Goal: Task Accomplishment & Management: Use online tool/utility

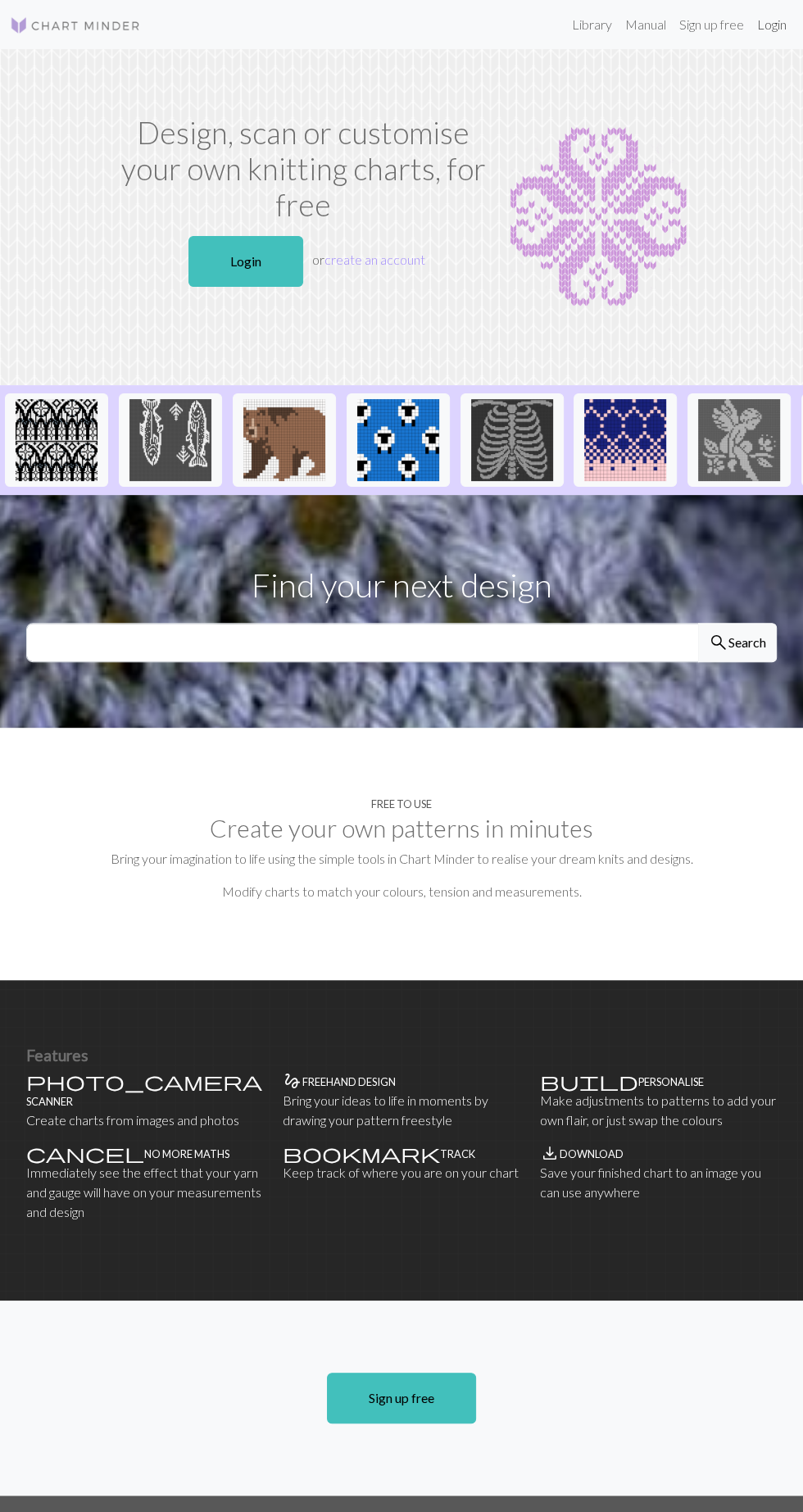
click at [774, 24] on link "Login" at bounding box center [771, 24] width 43 height 33
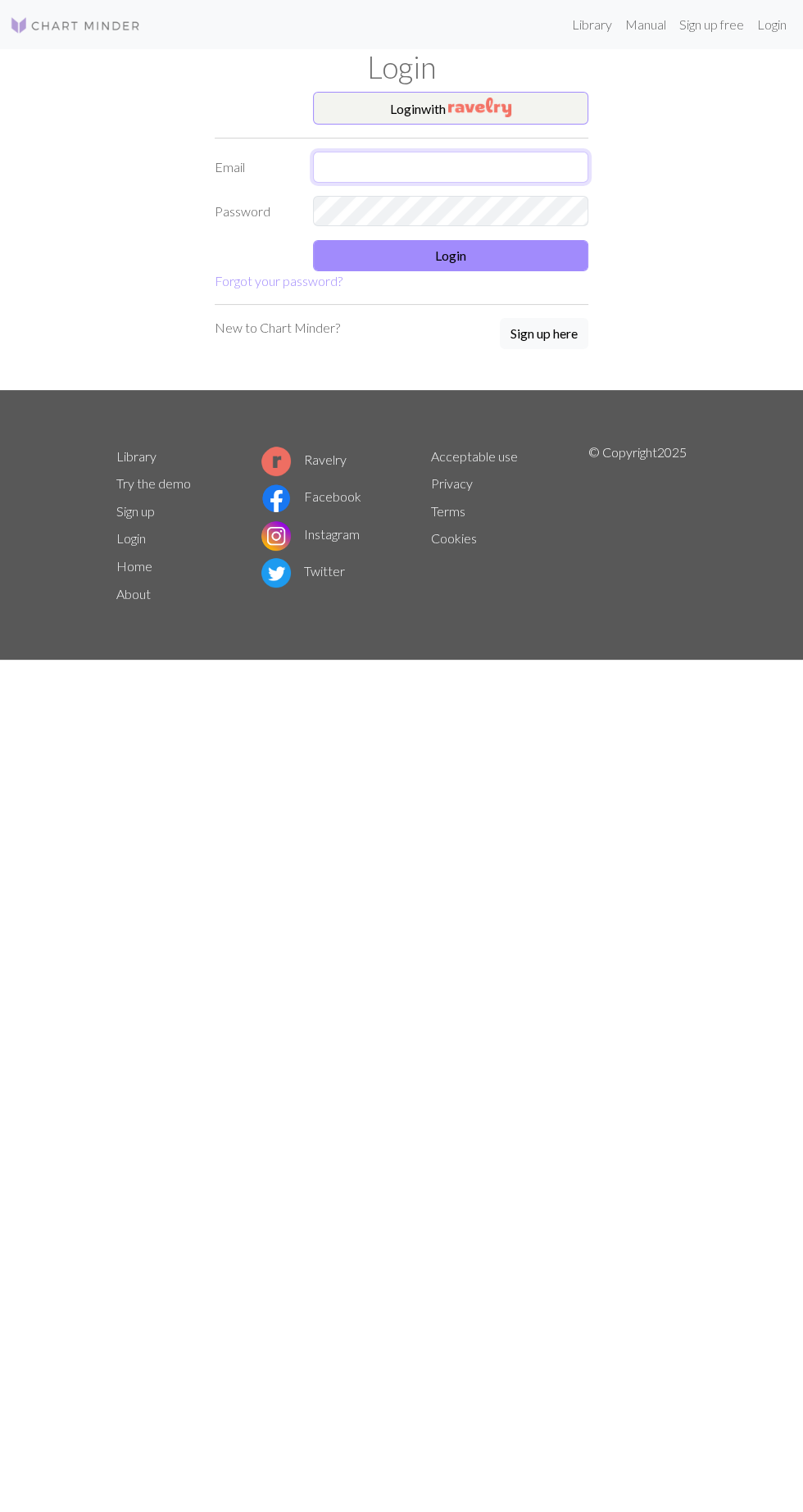
click at [538, 162] on input "text" at bounding box center [450, 167] width 275 height 31
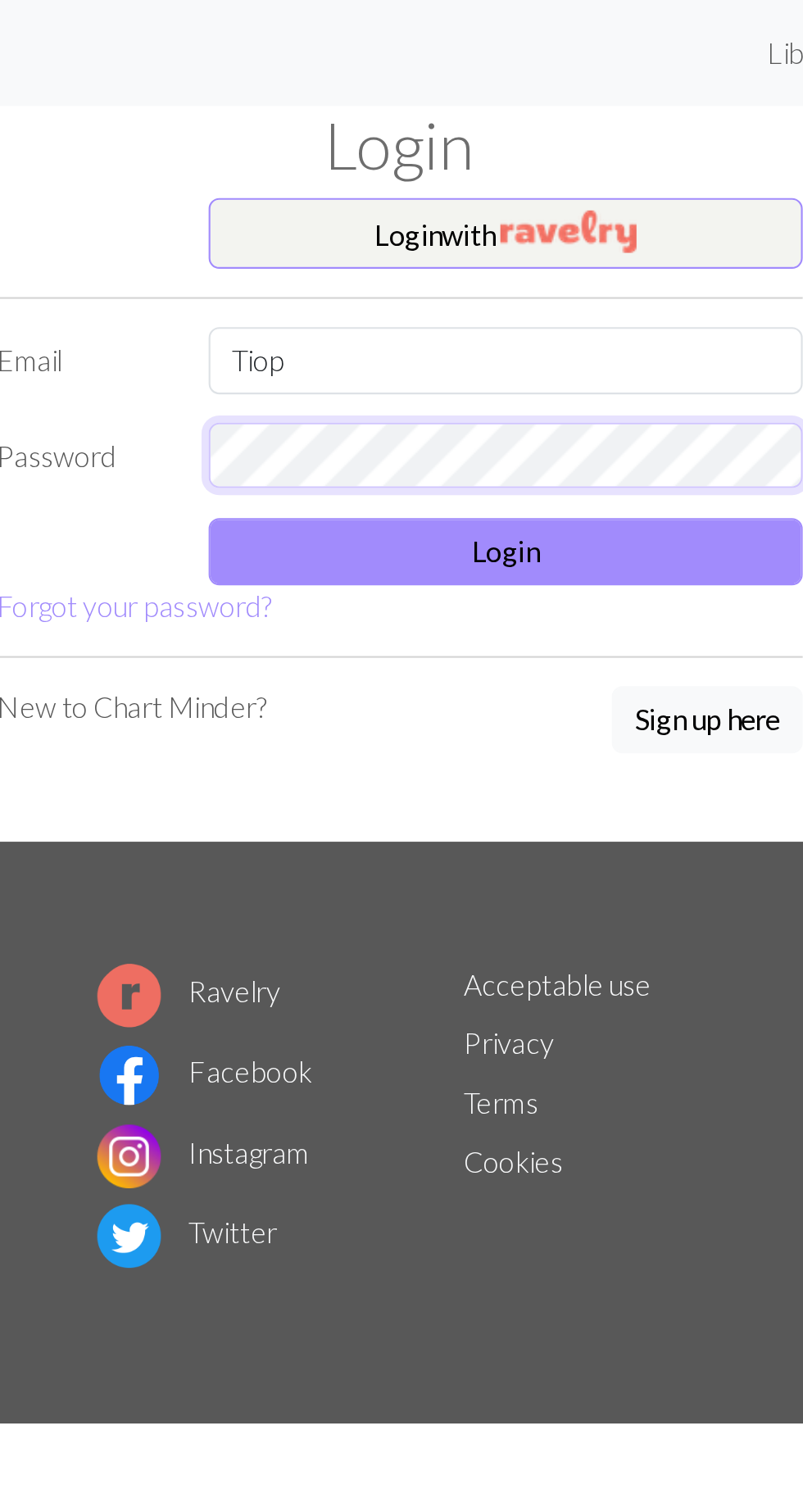
click at [476, 203] on form "Login with Email Tiop Password Login Forgot your password?" at bounding box center [401, 191] width 373 height 200
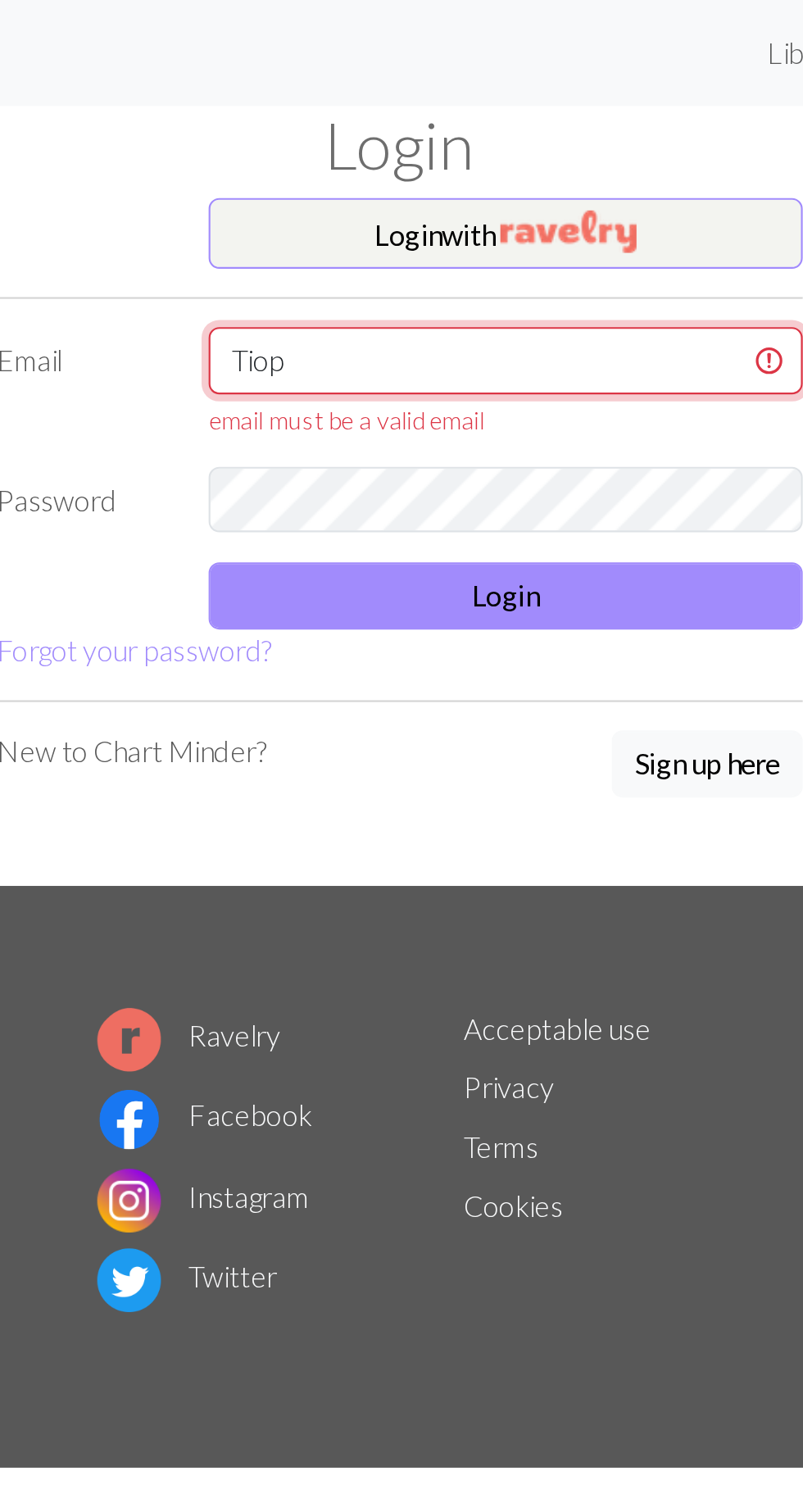
click at [462, 165] on input "Tiop" at bounding box center [450, 167] width 275 height 31
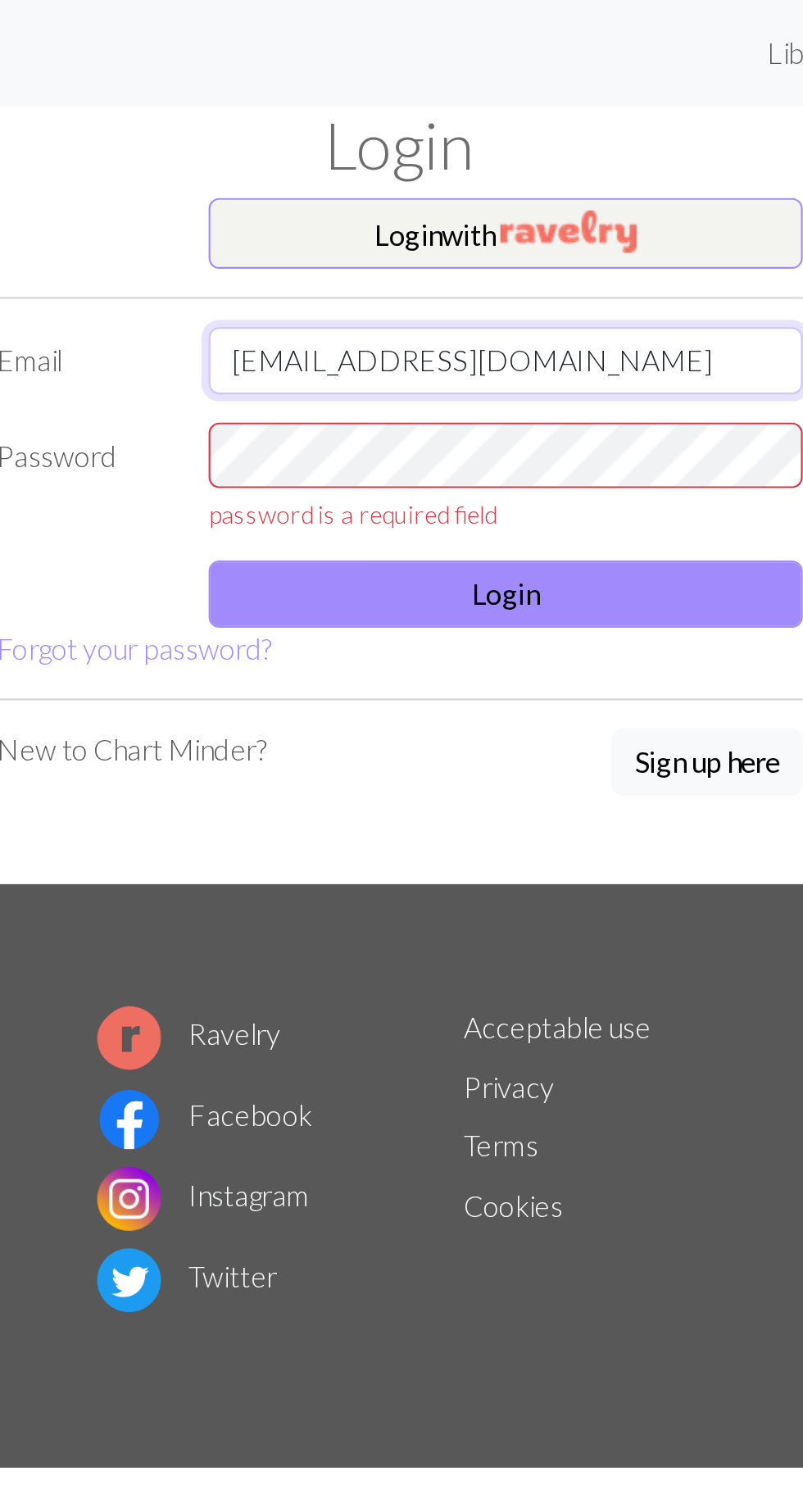
type input "[EMAIL_ADDRESS][DOMAIN_NAME]"
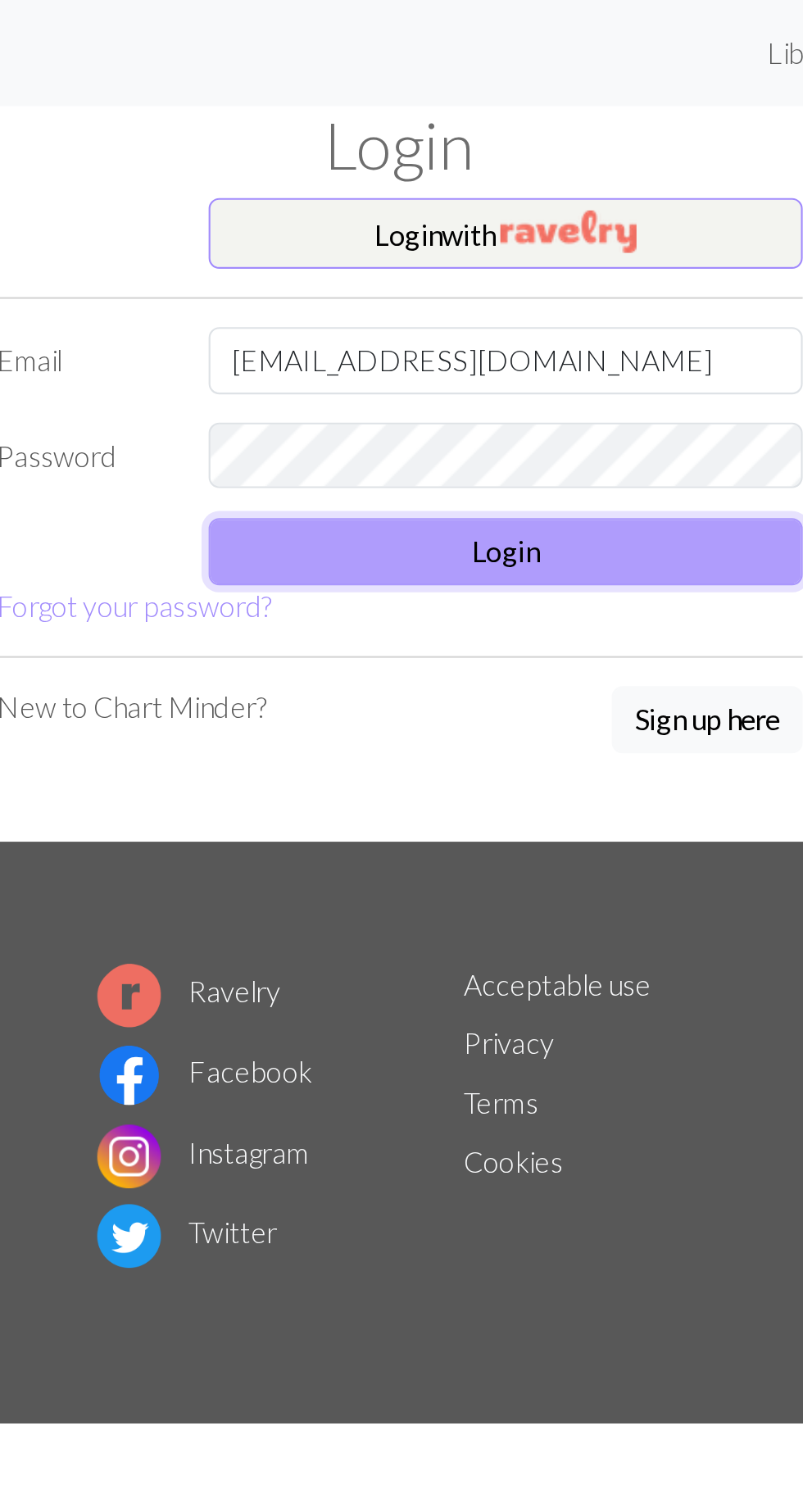
click at [523, 252] on button "Login" at bounding box center [450, 255] width 275 height 31
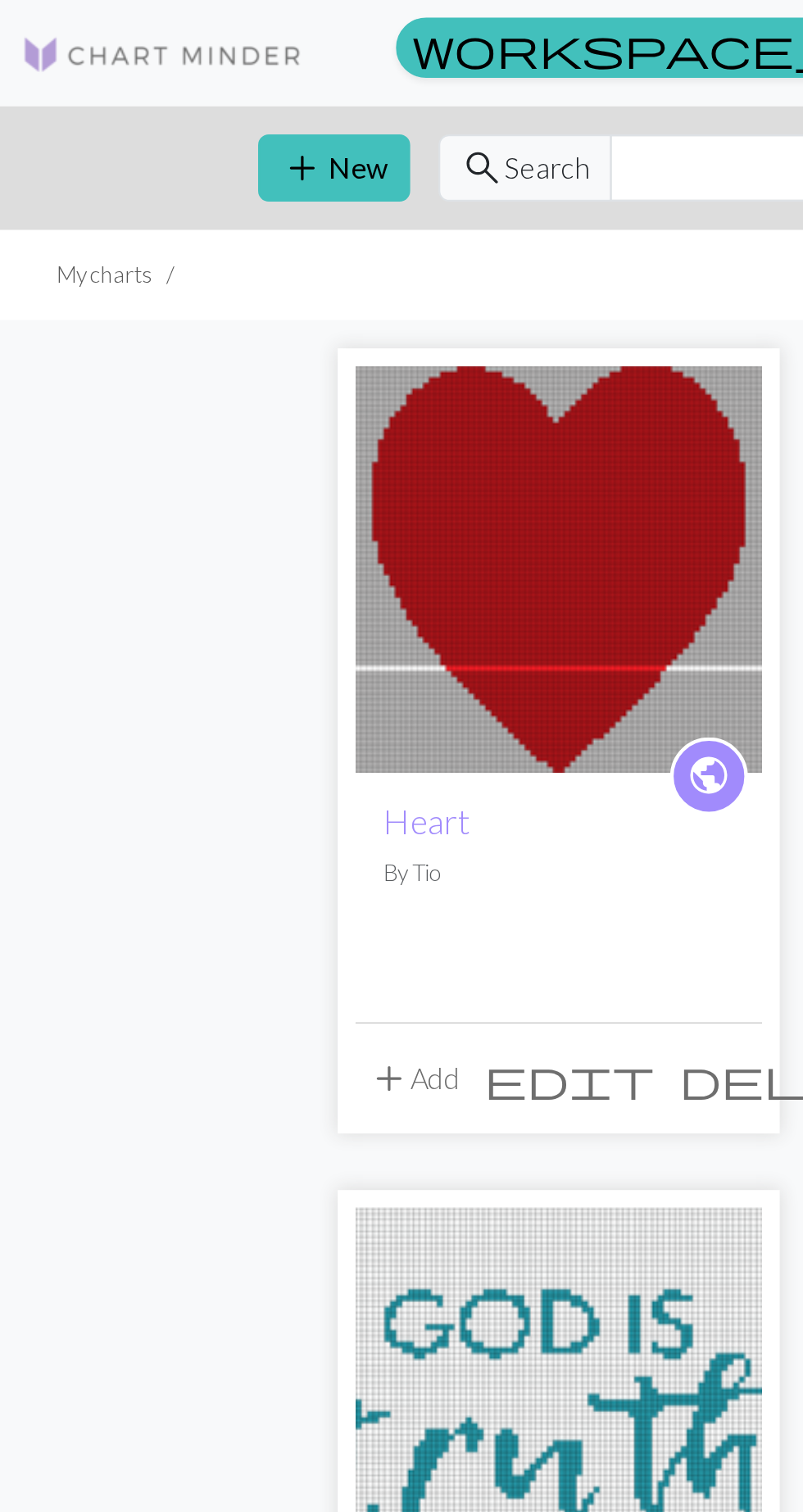
click at [262, 240] on img at bounding box center [259, 264] width 189 height 189
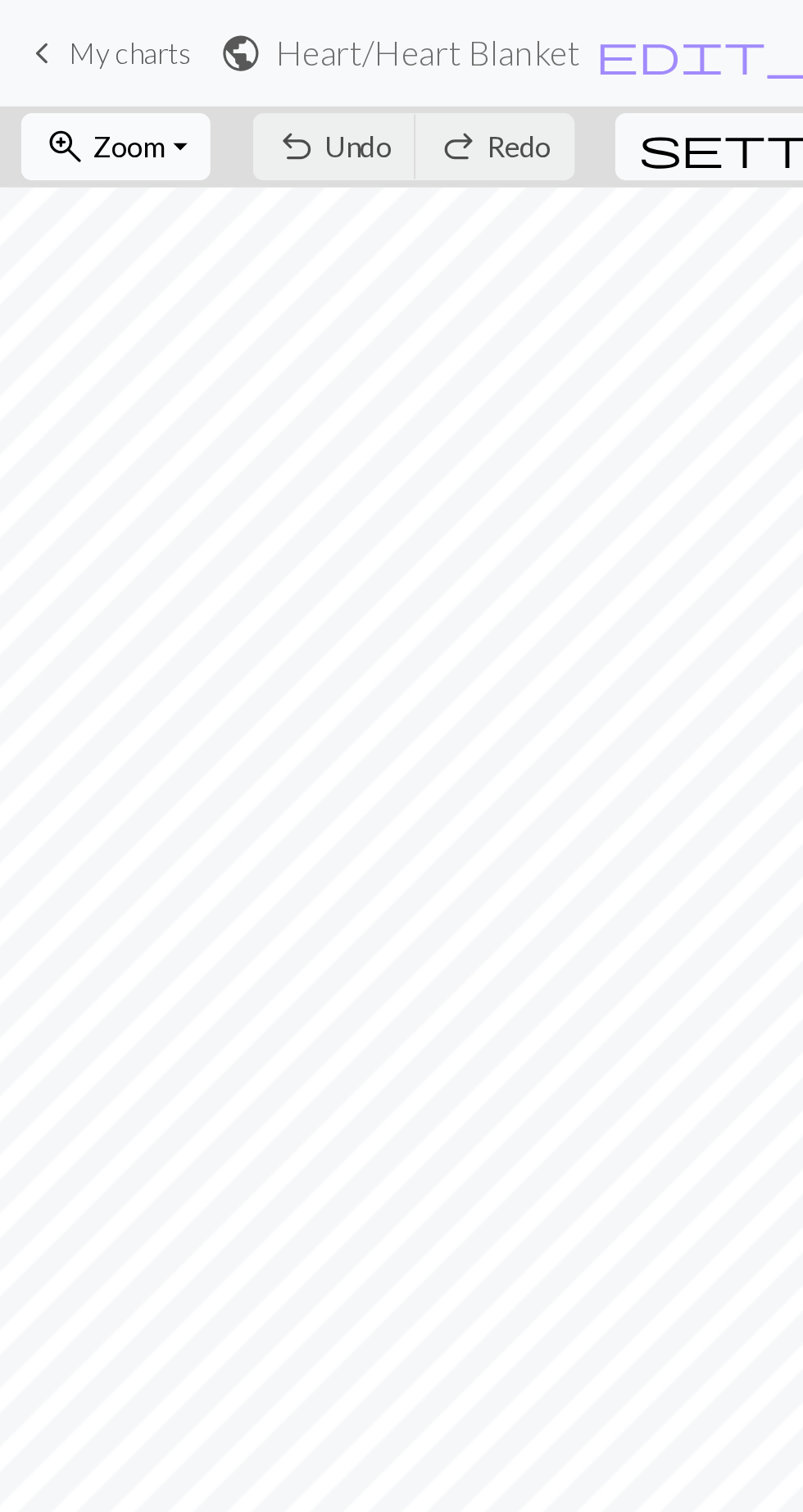
click at [97, 65] on button "zoom_in Zoom Zoom" at bounding box center [54, 68] width 87 height 31
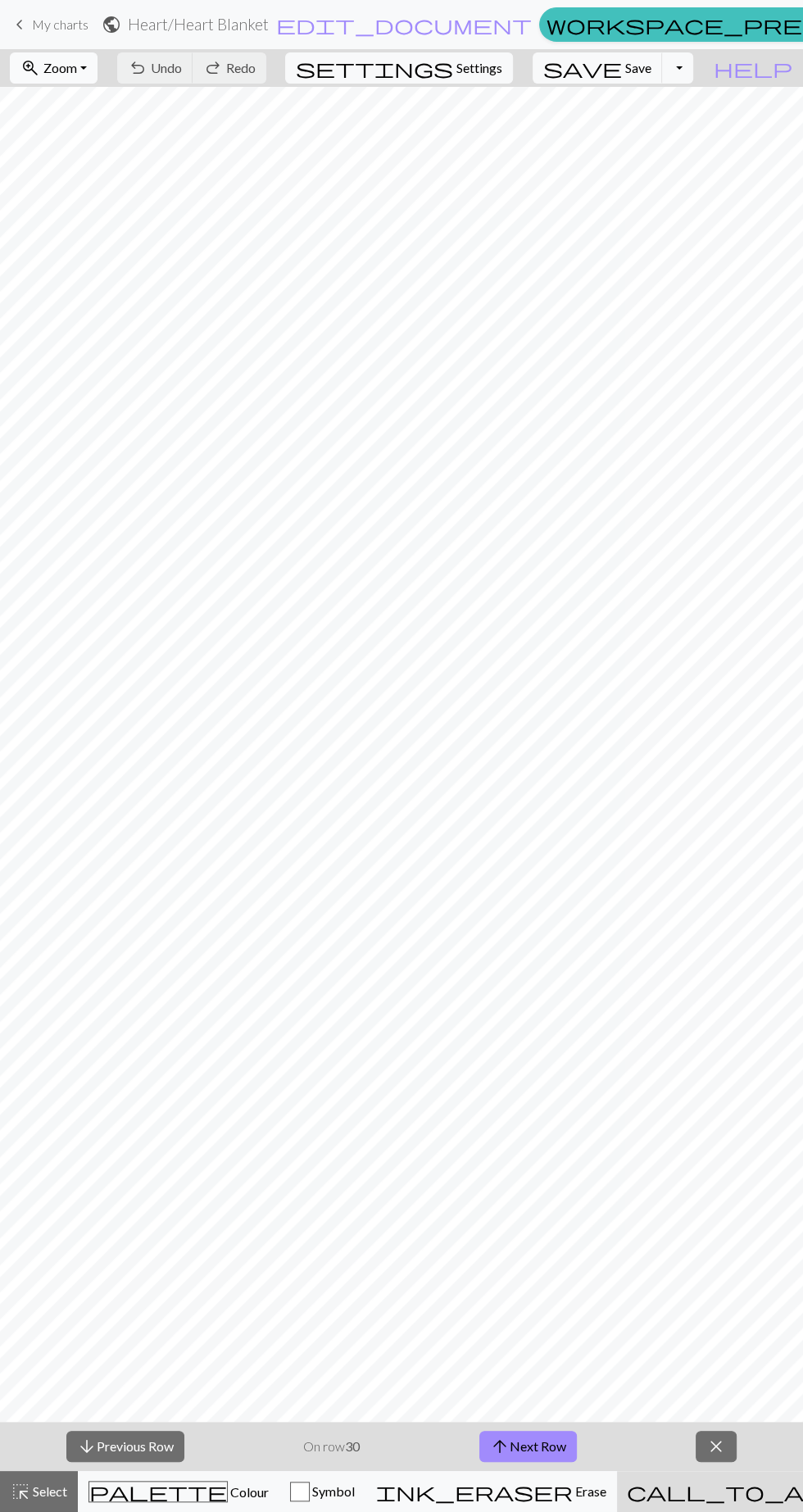
click at [77, 70] on span "Zoom" at bounding box center [61, 68] width 34 height 16
click at [115, 101] on button "Fit all" at bounding box center [75, 104] width 129 height 26
click at [528, 1447] on button "arrow_upward Next Row" at bounding box center [528, 1445] width 97 height 31
click at [537, 1441] on button "arrow_upward Next Row" at bounding box center [528, 1445] width 97 height 31
click at [551, 1443] on button "arrow_upward Next Row" at bounding box center [528, 1445] width 97 height 31
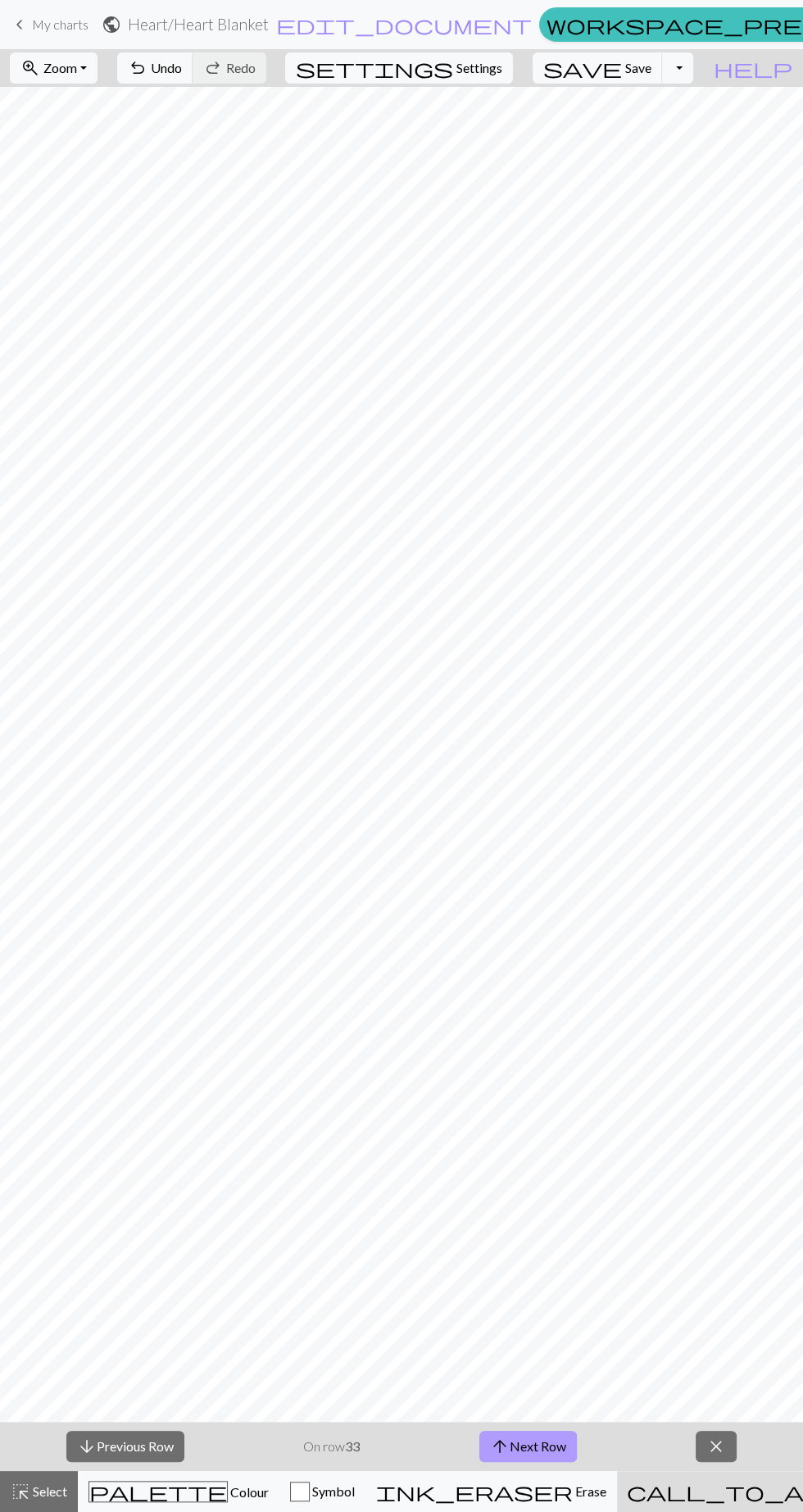
click at [567, 1455] on button "arrow_upward Next Row" at bounding box center [528, 1445] width 97 height 31
